Goal: Task Accomplishment & Management: Manage account settings

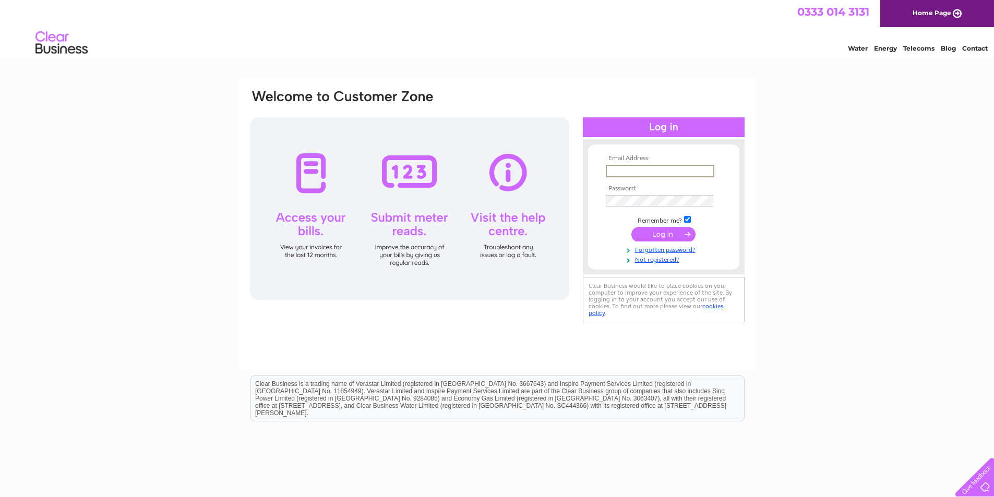
paste input "[EMAIL_ADDRESS][DOMAIN_NAME]"
type input "[EMAIL_ADDRESS][DOMAIN_NAME]"
click at [650, 239] on input "submit" at bounding box center [664, 234] width 64 height 15
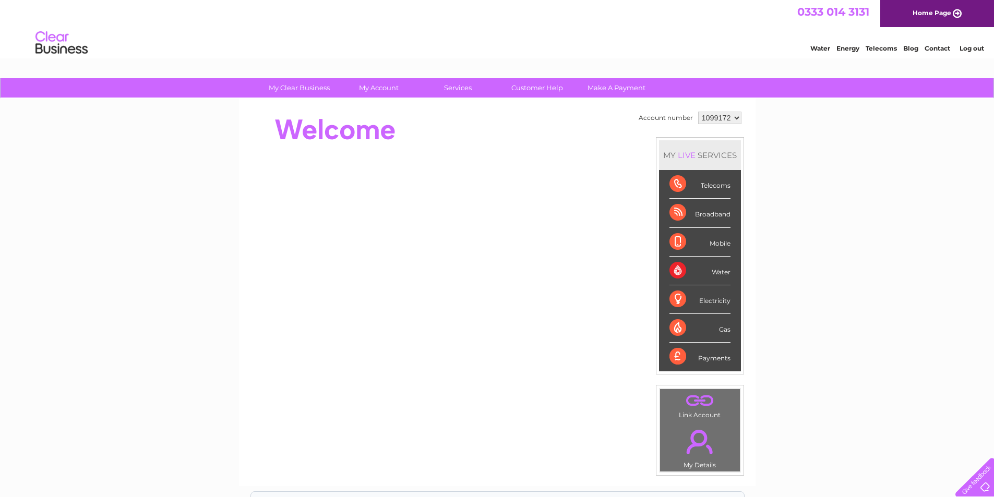
click at [709, 303] on div "Electricity" at bounding box center [700, 300] width 61 height 29
click at [679, 295] on div "Electricity" at bounding box center [700, 300] width 61 height 29
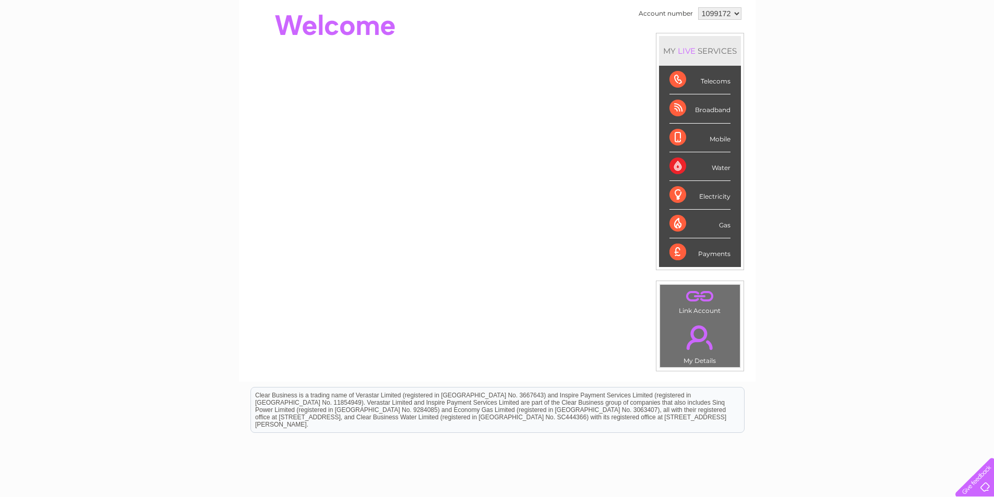
scroll to position [175, 0]
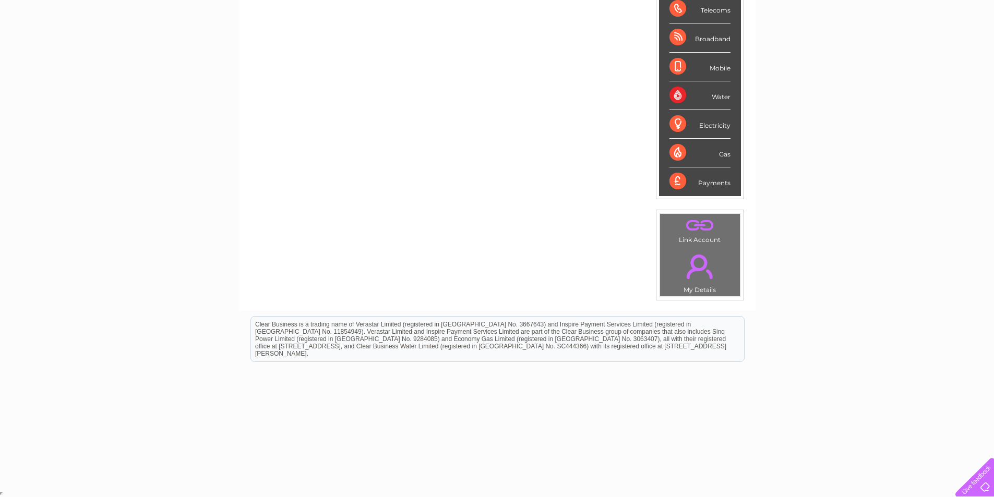
click at [694, 280] on link "." at bounding box center [700, 266] width 75 height 37
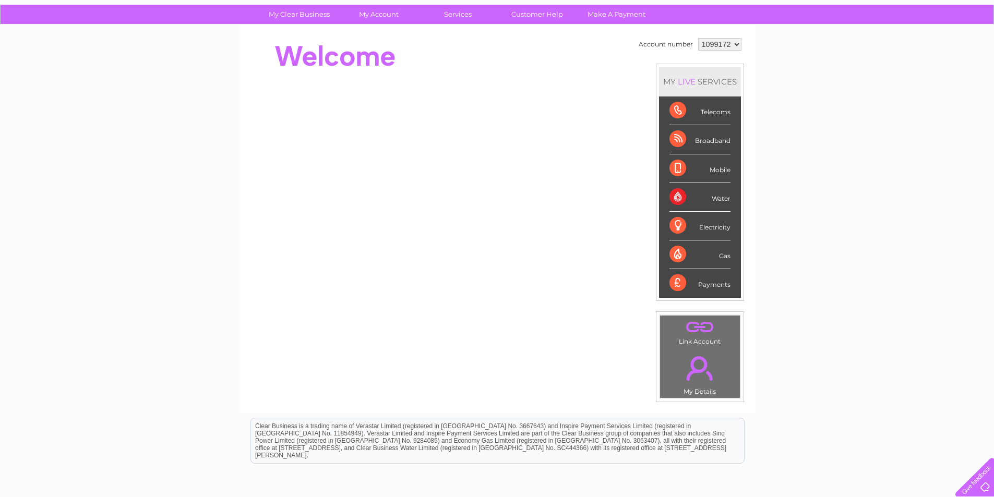
scroll to position [12, 0]
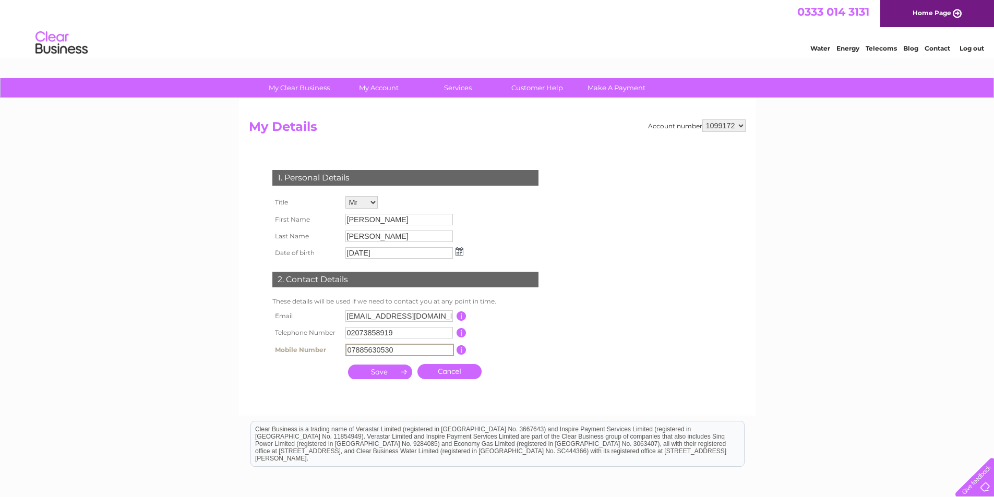
drag, startPoint x: 412, startPoint y: 348, endPoint x: 335, endPoint y: 344, distance: 76.8
click at [335, 344] on tr "Mobile Number 07885630530 This should be a valid mobile number starting with 07…" at bounding box center [410, 350] width 280 height 18
click at [401, 349] on input "07885630530" at bounding box center [400, 350] width 109 height 13
drag, startPoint x: 401, startPoint y: 349, endPoint x: 367, endPoint y: 348, distance: 34.5
click at [367, 348] on input "07885630530" at bounding box center [400, 350] width 109 height 13
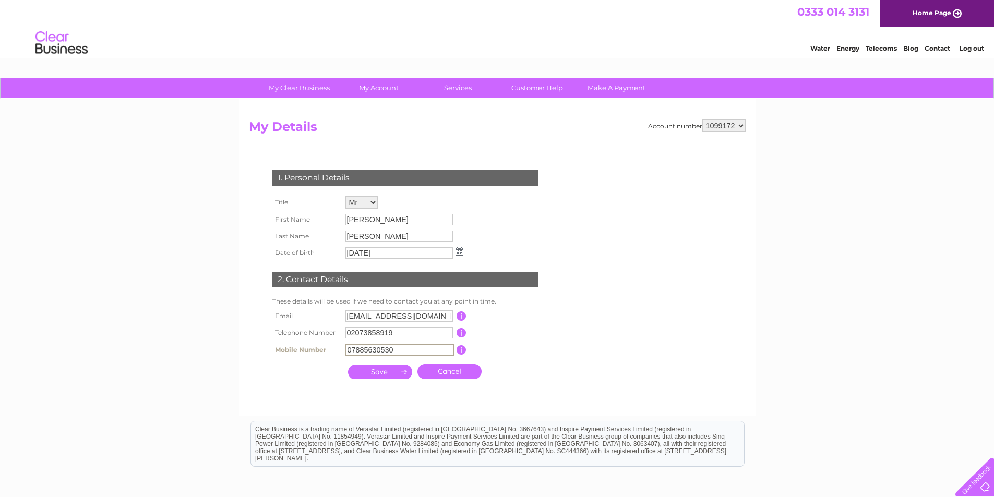
click at [364, 348] on input "07885630530" at bounding box center [400, 350] width 109 height 13
drag, startPoint x: 351, startPoint y: 346, endPoint x: 405, endPoint y: 348, distance: 53.3
click at [405, 348] on input "07885630530" at bounding box center [400, 350] width 109 height 13
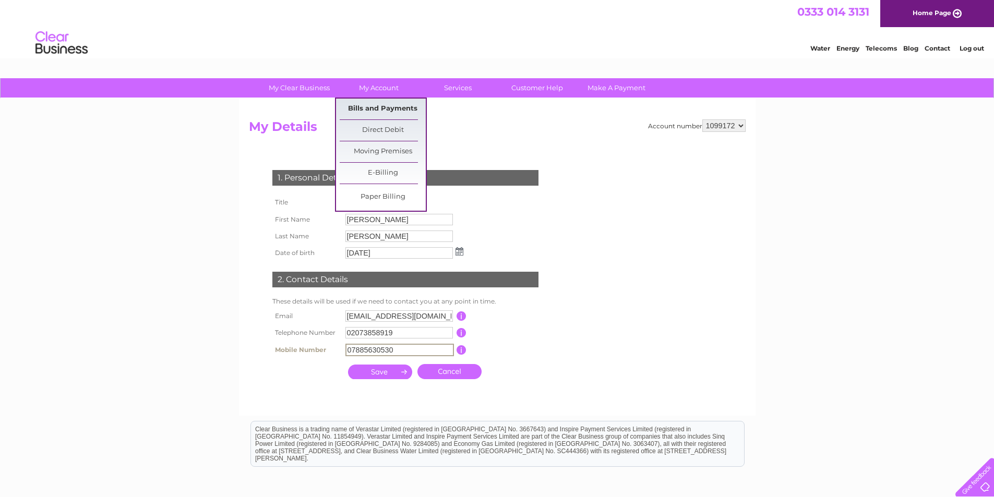
click at [378, 110] on link "Bills and Payments" at bounding box center [383, 109] width 86 height 21
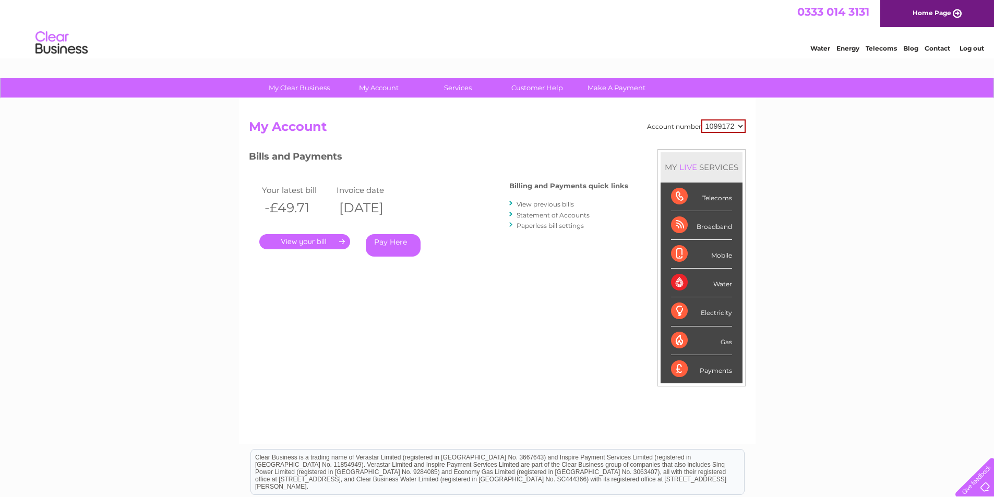
click at [545, 205] on link "View previous bills" at bounding box center [545, 204] width 57 height 8
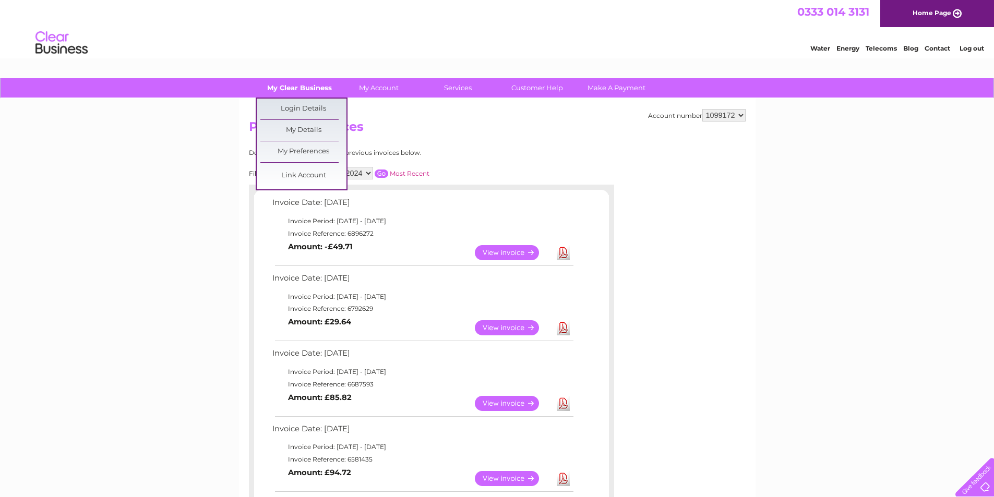
click at [287, 90] on link "My Clear Business" at bounding box center [299, 87] width 86 height 19
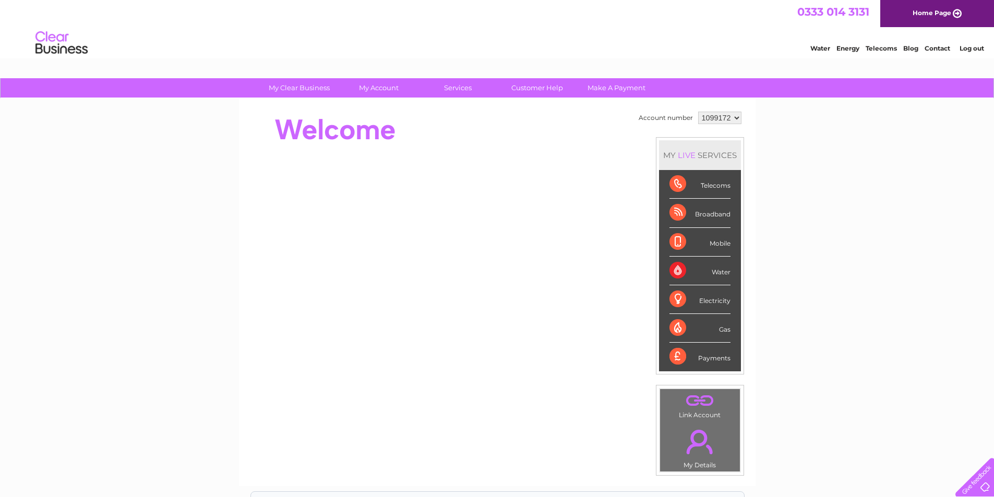
click at [681, 303] on div "Electricity" at bounding box center [700, 300] width 61 height 29
click at [674, 300] on div "Electricity" at bounding box center [700, 300] width 61 height 29
click at [712, 303] on div "Electricity" at bounding box center [700, 300] width 61 height 29
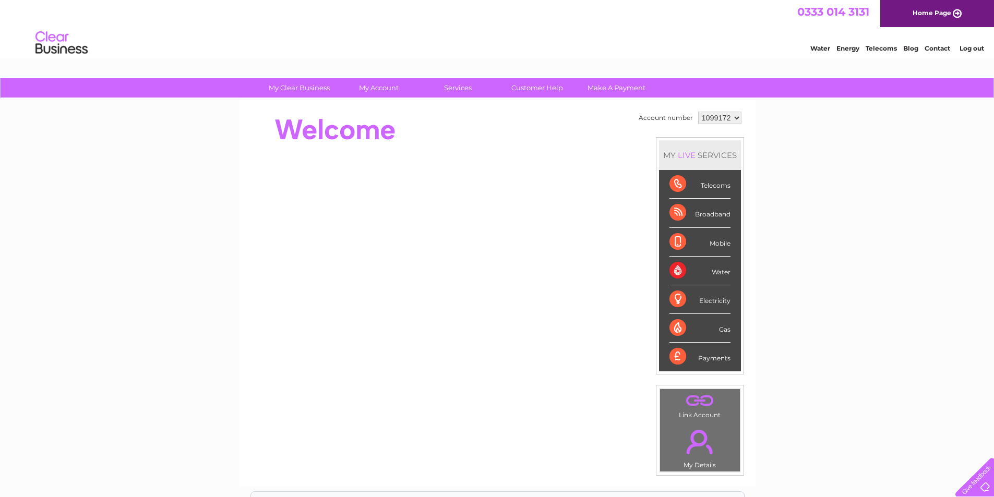
click at [847, 53] on div "Water Energy Telecoms Blog Contact Log out" at bounding box center [892, 43] width 205 height 21
click at [847, 50] on link "Energy" at bounding box center [848, 48] width 23 height 8
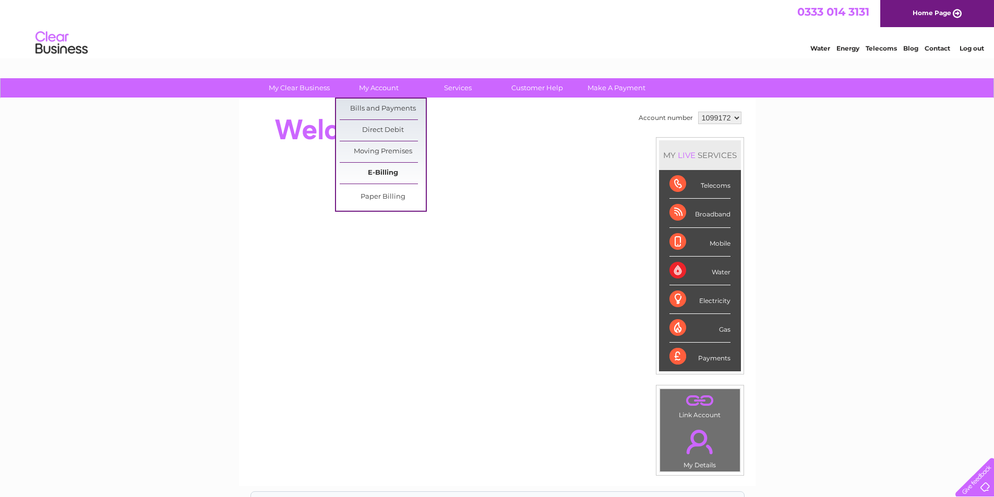
click at [389, 171] on link "E-Billing" at bounding box center [383, 173] width 86 height 21
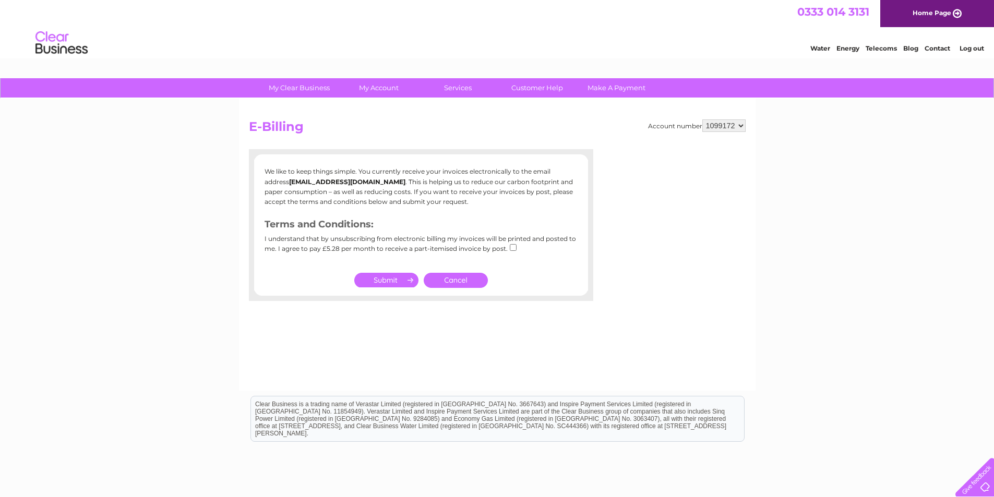
click at [81, 48] on img at bounding box center [61, 43] width 53 height 32
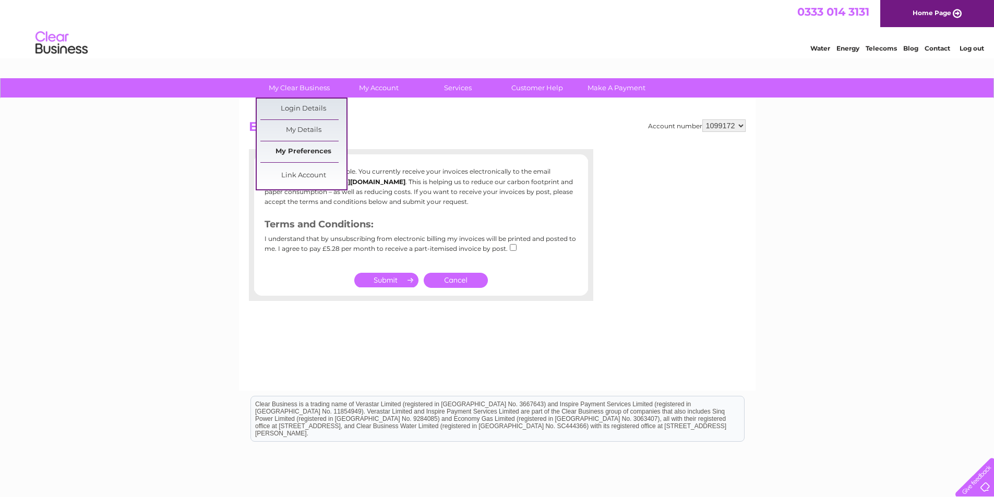
click at [317, 149] on link "My Preferences" at bounding box center [303, 151] width 86 height 21
